Goal: Entertainment & Leisure: Consume media (video, audio)

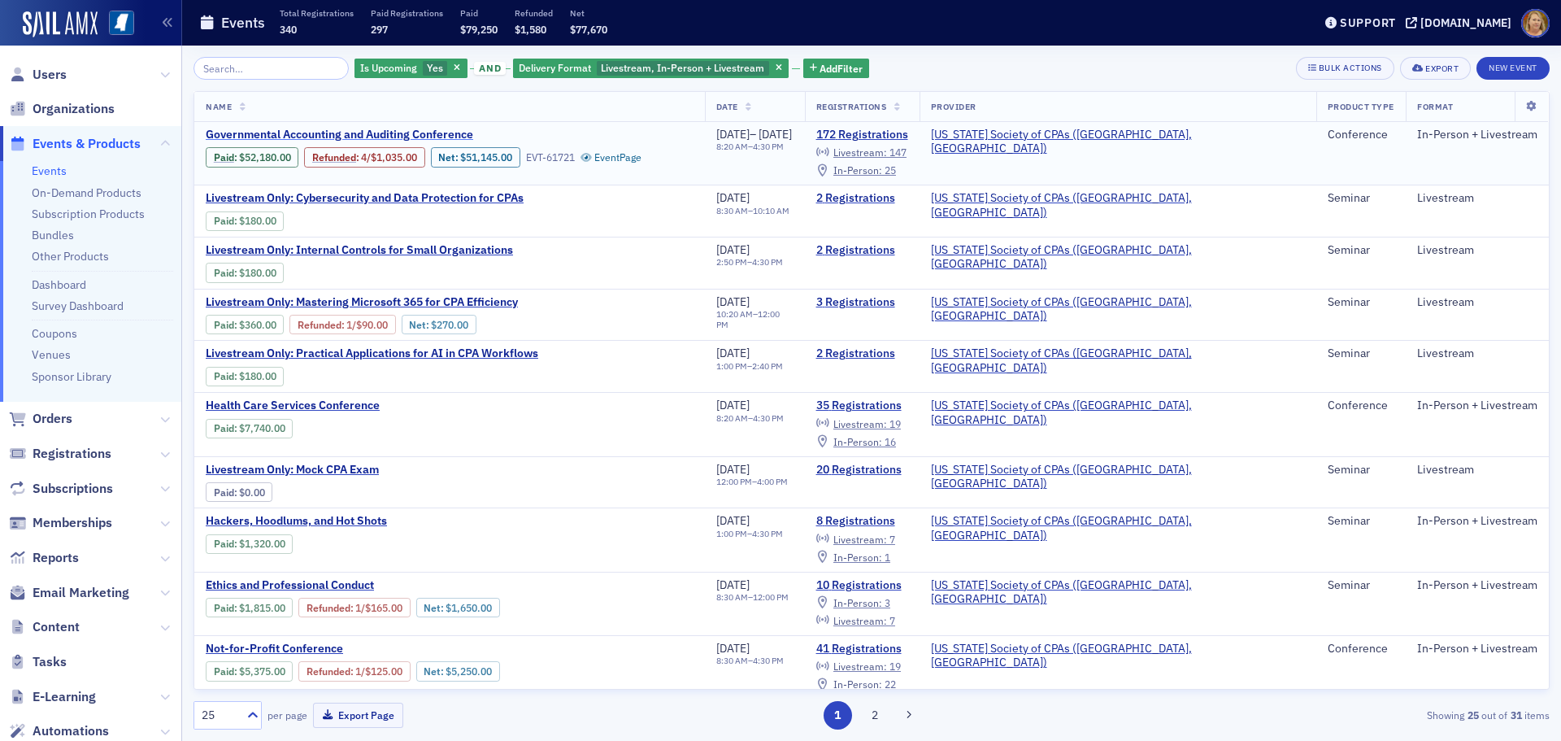
click at [385, 136] on span "Governmental Accounting and Auditing Conference" at bounding box center [342, 135] width 273 height 15
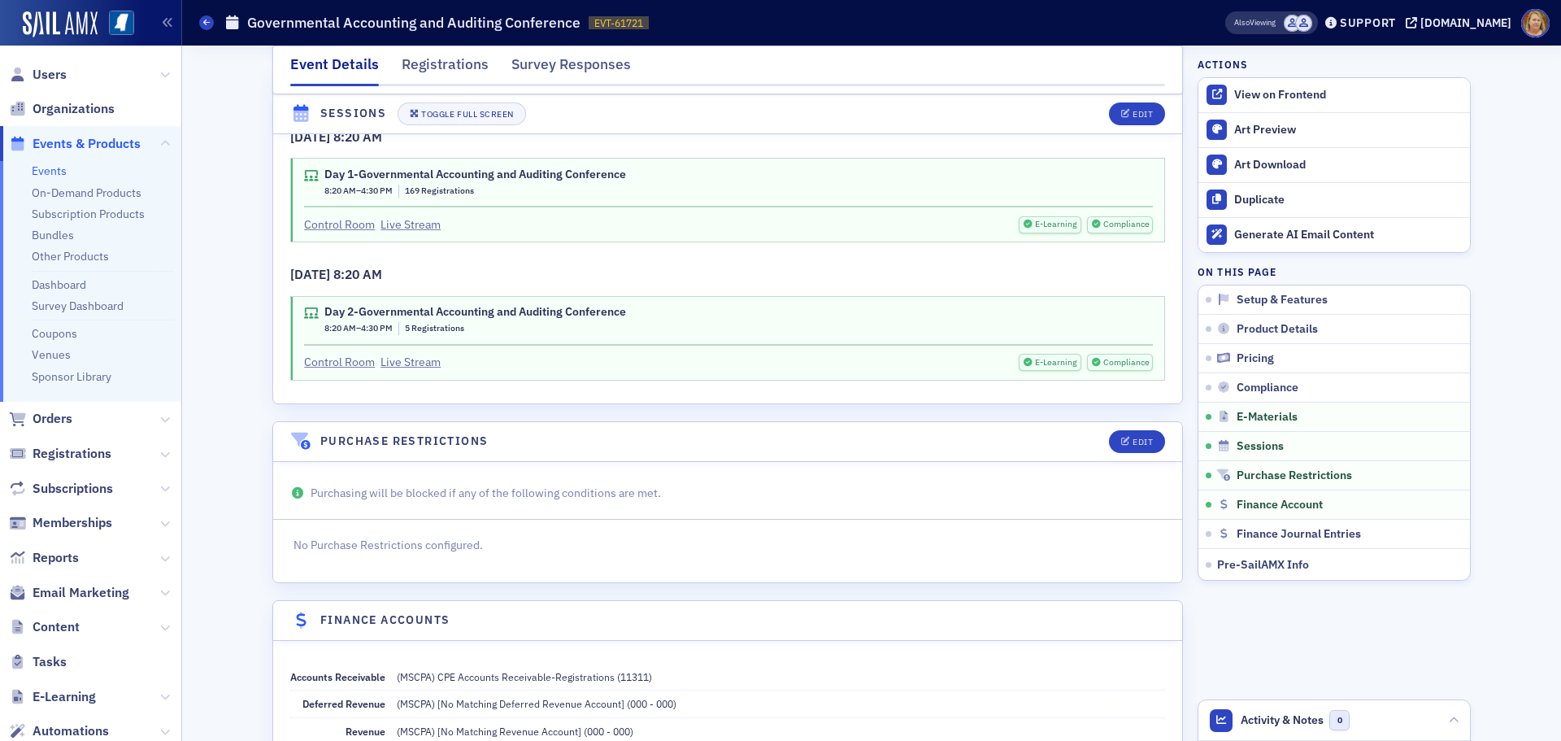
scroll to position [3577, 0]
click at [360, 370] on link "Control Room" at bounding box center [339, 361] width 71 height 17
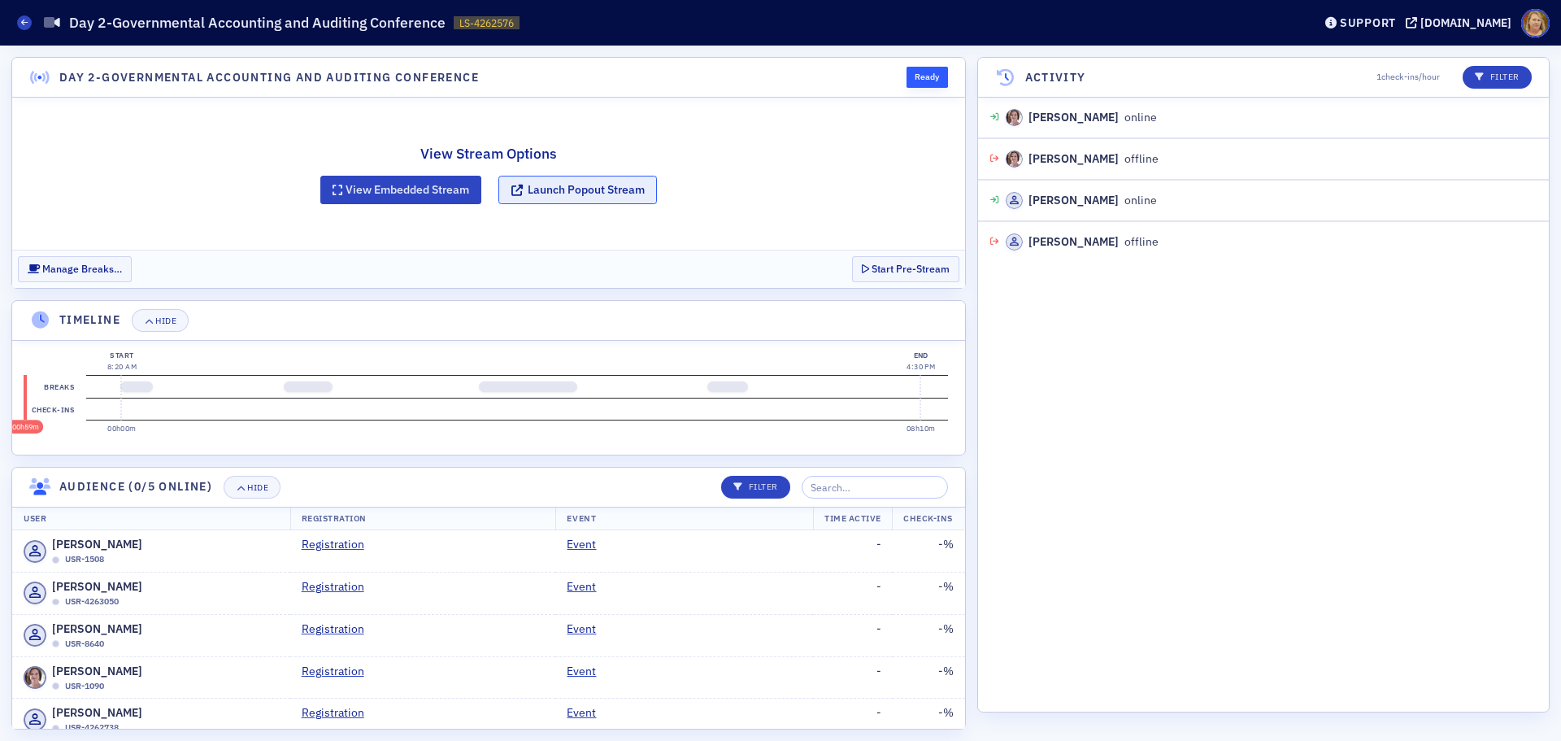
click at [541, 194] on button "Launch Popout Stream" at bounding box center [577, 190] width 159 height 28
